Goal: Entertainment & Leisure: Consume media (video, audio)

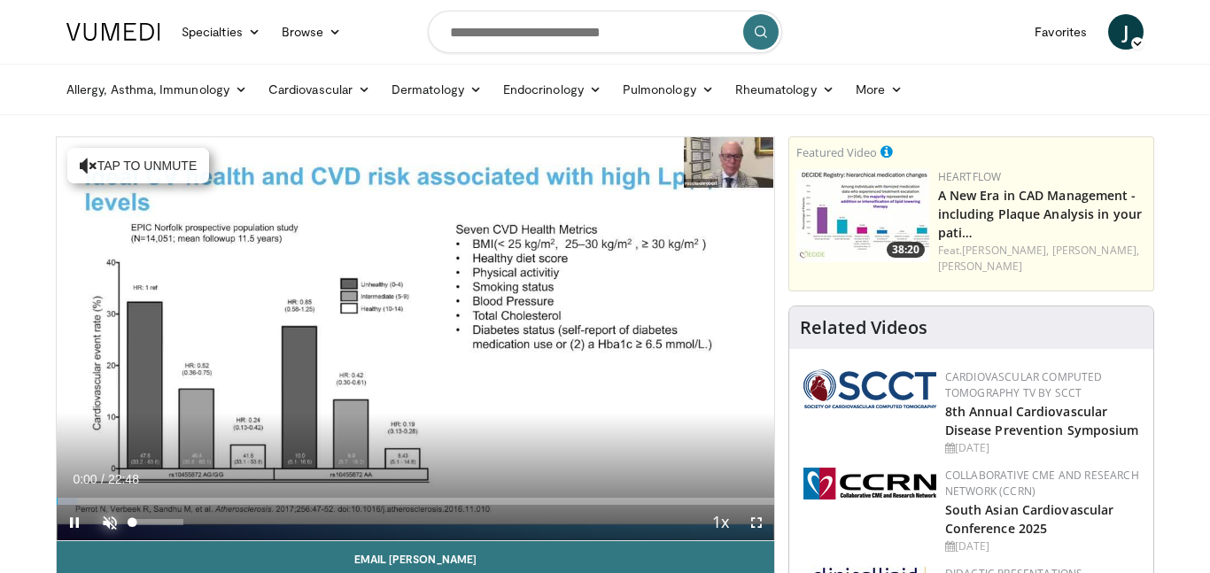
click at [109, 521] on span "Video Player" at bounding box center [109, 522] width 35 height 35
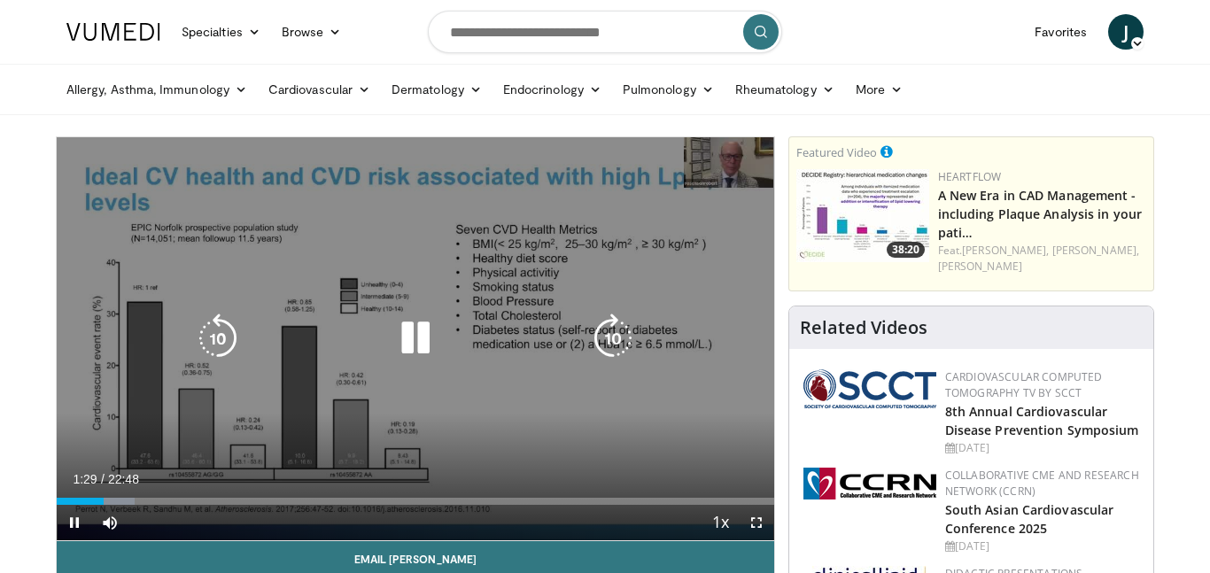
click at [414, 336] on icon "Video Player" at bounding box center [415, 338] width 50 height 50
